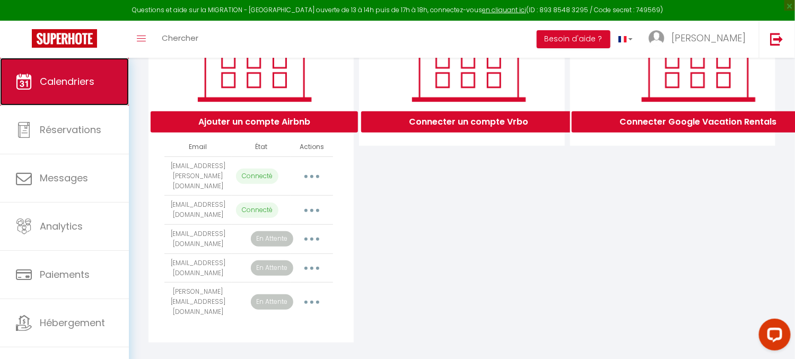
click at [63, 93] on link "Calendriers" at bounding box center [64, 82] width 129 height 48
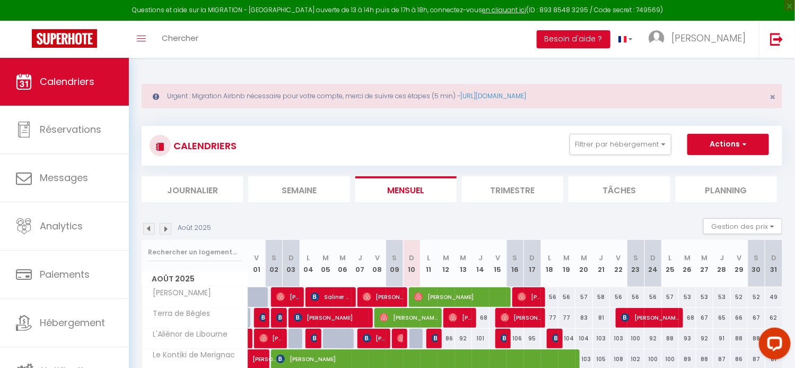
click at [167, 227] on img at bounding box center [166, 229] width 12 height 12
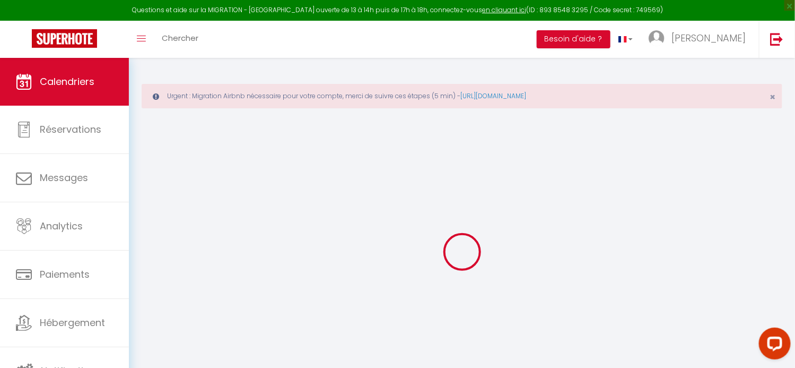
select select
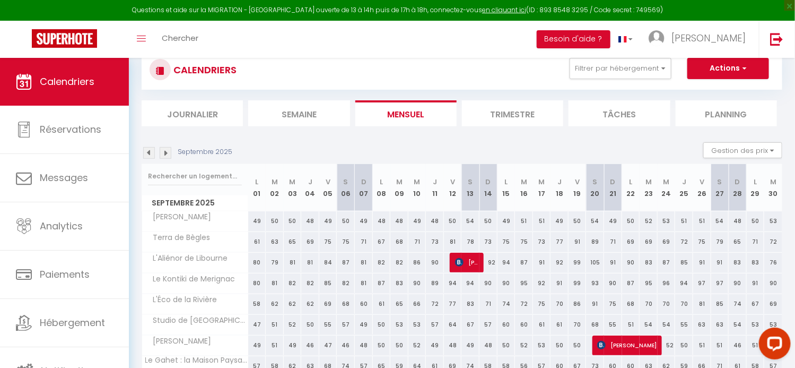
scroll to position [106, 0]
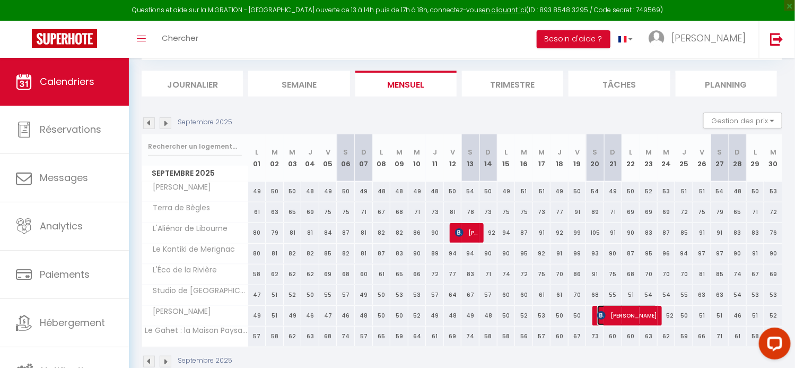
click at [617, 312] on span "[PERSON_NAME]" at bounding box center [627, 315] width 60 height 20
select select "OK"
select select "0"
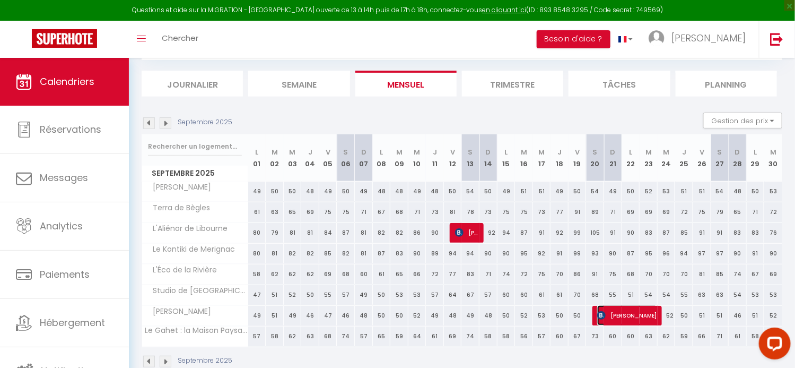
select select "1"
select select
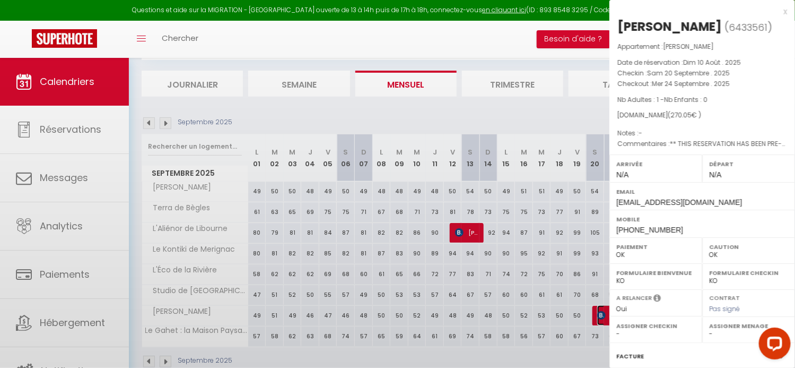
select select "42555"
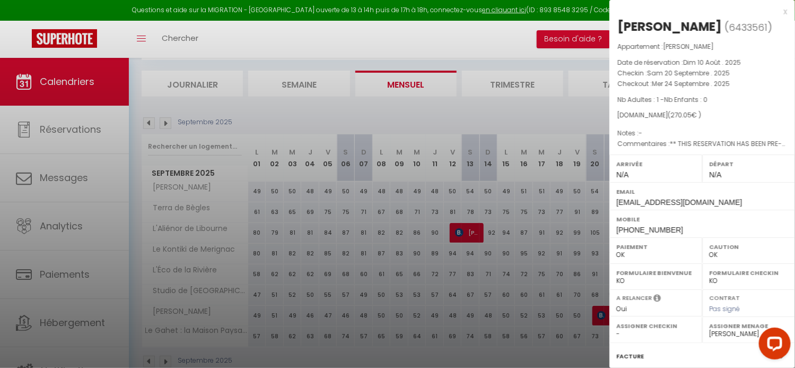
click at [500, 30] on div at bounding box center [397, 184] width 795 height 368
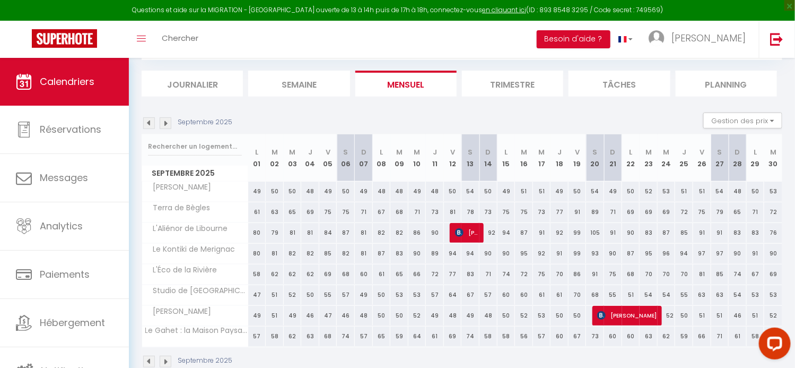
click at [148, 124] on img at bounding box center [149, 123] width 12 height 12
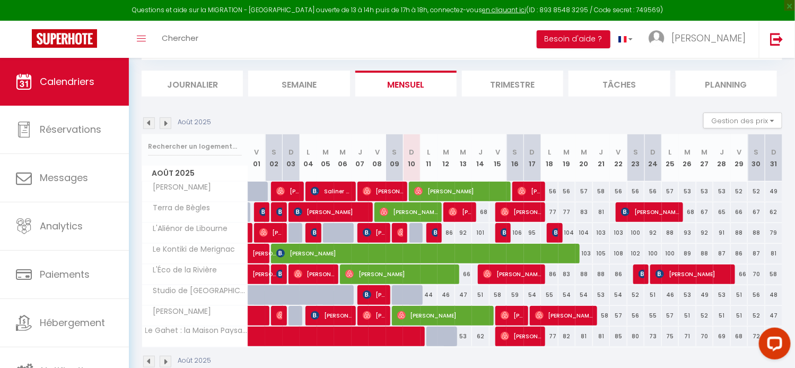
click at [167, 117] on img at bounding box center [166, 123] width 12 height 12
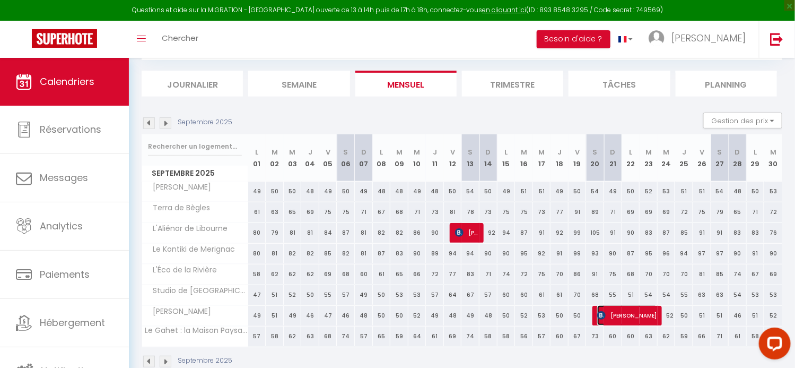
click at [634, 319] on span "[PERSON_NAME]" at bounding box center [627, 315] width 60 height 20
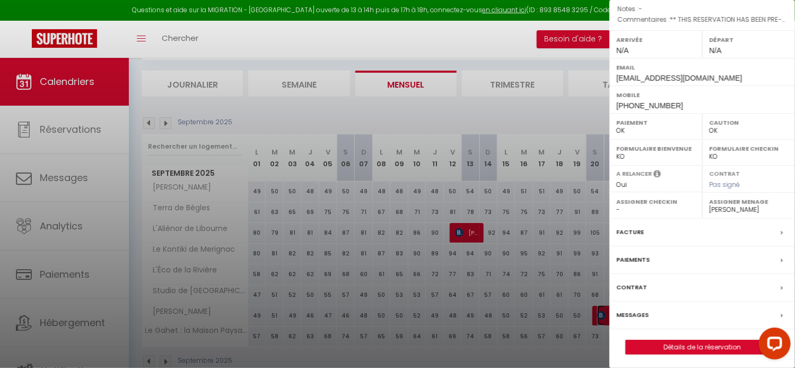
scroll to position [125, 0]
click at [681, 315] on div "Messages" at bounding box center [703, 315] width 186 height 28
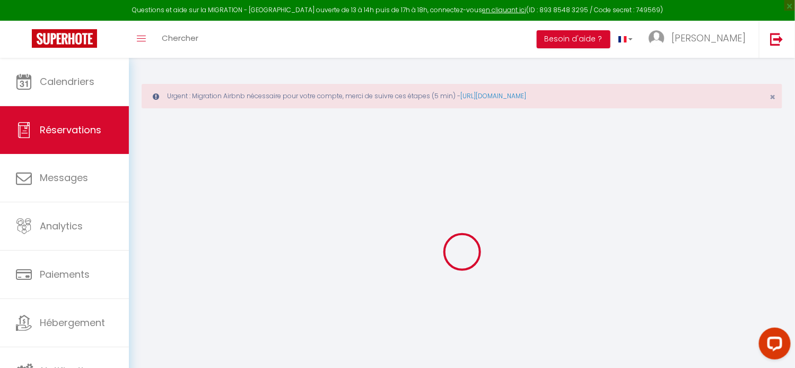
select select
checkbox input "false"
select select
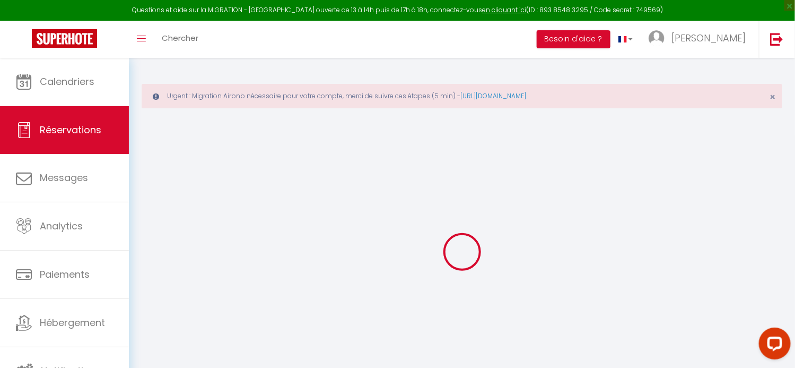
checkbox input "false"
type textarea "** THIS RESERVATION HAS BEEN PRE-PAID ** Reservation has a cancellation grace p…"
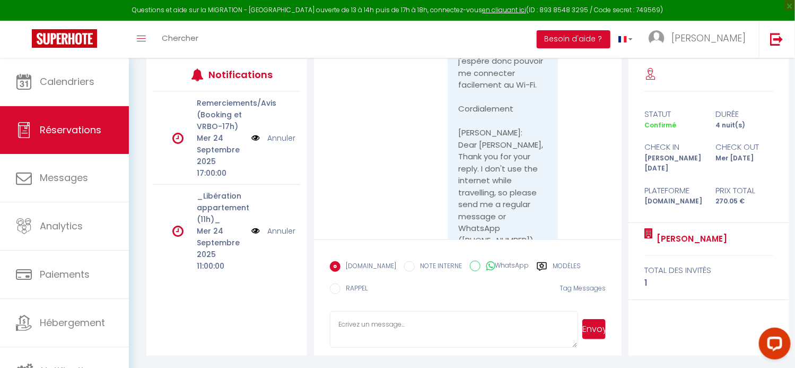
scroll to position [1277, 0]
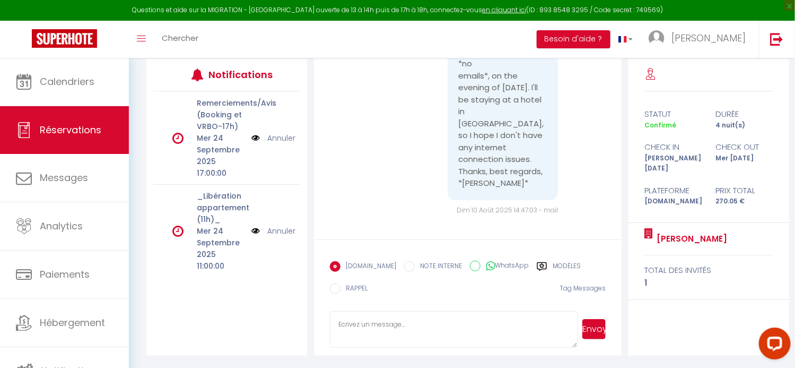
click at [419, 314] on textarea at bounding box center [454, 329] width 248 height 37
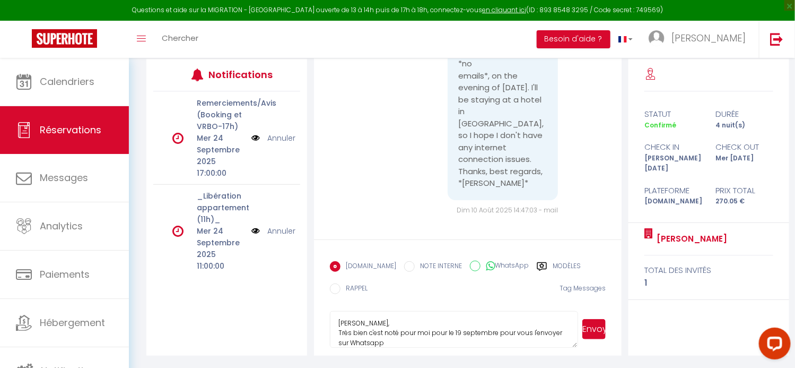
scroll to position [10, 0]
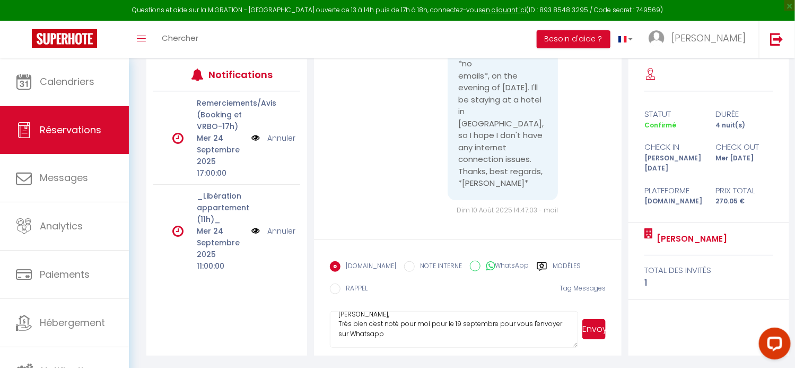
click at [372, 340] on textarea "[PERSON_NAME], Très bien c'est noté pour moi pour le 19 septembre pour vous l'e…" at bounding box center [454, 329] width 248 height 37
click at [418, 331] on textarea "[PERSON_NAME], Très bien c'est noté pour moi pour le 19 septembre pour vous l'e…" at bounding box center [454, 329] width 248 height 37
click at [534, 321] on textarea "[PERSON_NAME], Très bien c'est noté pour moi pour le 19 septembre pour vous l'e…" at bounding box center [454, 329] width 248 height 37
click at [563, 319] on textarea "[PERSON_NAME], Très bien c'est noté pour moi pour le 19 septembre pour vous env…" at bounding box center [454, 329] width 248 height 37
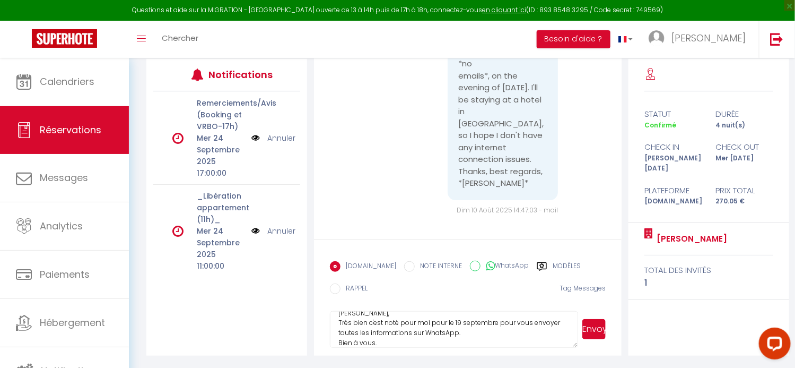
click at [425, 333] on textarea "[PERSON_NAME], Très bien c'est noté pour moi pour le 19 septembre pour vous env…" at bounding box center [454, 329] width 248 height 37
type textarea "[PERSON_NAME], Très bien c'est noté pour moi pour le 19 septembre pour vous env…"
click at [598, 332] on button "Envoyer" at bounding box center [594, 329] width 23 height 20
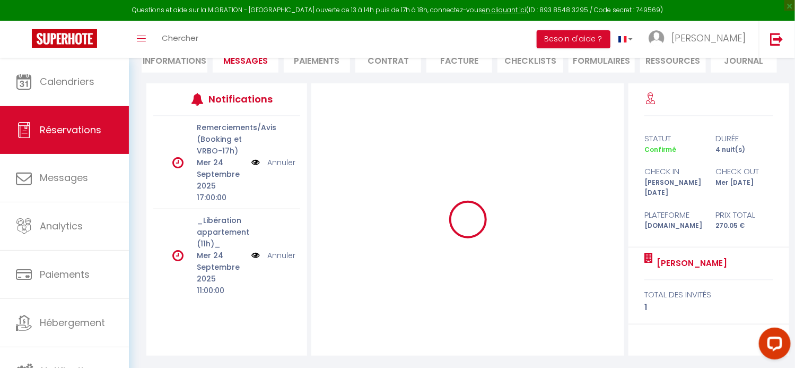
scroll to position [0, 0]
